Goal: Information Seeking & Learning: Learn about a topic

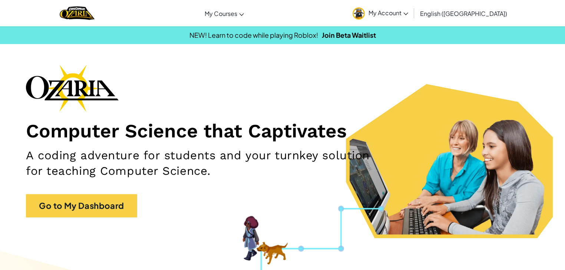
drag, startPoint x: 109, startPoint y: 174, endPoint x: 105, endPoint y: 189, distance: 15.3
click at [109, 178] on h2 "A coding adventure for students and your turnkey solution for teaching Computer…" at bounding box center [198, 164] width 344 height 32
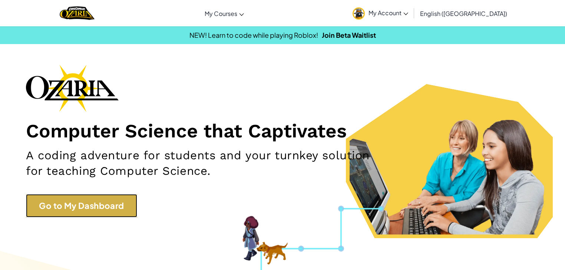
click at [104, 214] on link "Go to My Dashboard" at bounding box center [81, 205] width 111 height 23
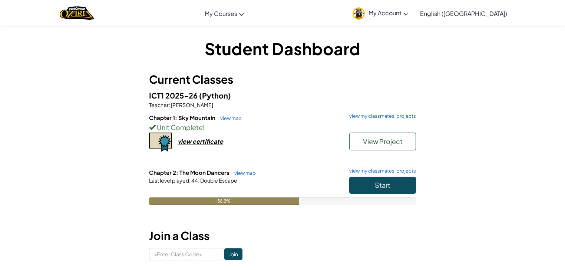
scroll to position [49, 0]
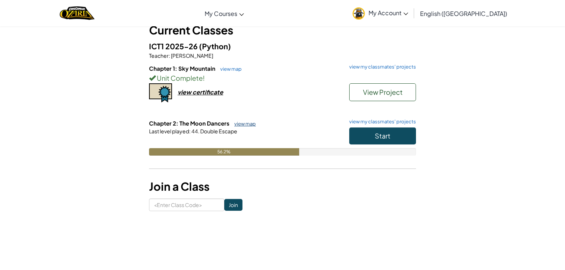
click at [245, 124] on link "view map" at bounding box center [243, 124] width 25 height 6
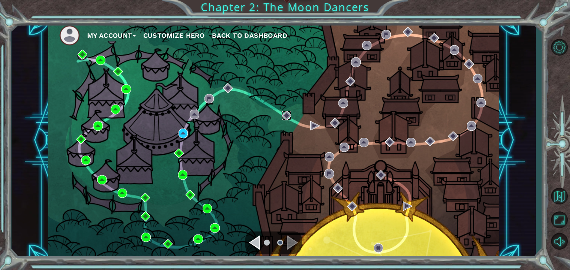
click at [287, 111] on img at bounding box center [287, 116] width 10 height 10
click at [215, 98] on div "My Account Customize Hero Back to Dashboard" at bounding box center [273, 141] width 451 height 238
click at [211, 99] on img at bounding box center [209, 99] width 10 height 10
click at [200, 108] on div "My Account Customize Hero Back to Dashboard" at bounding box center [273, 141] width 451 height 238
